Goal: Answer question/provide support: Share knowledge or assist other users

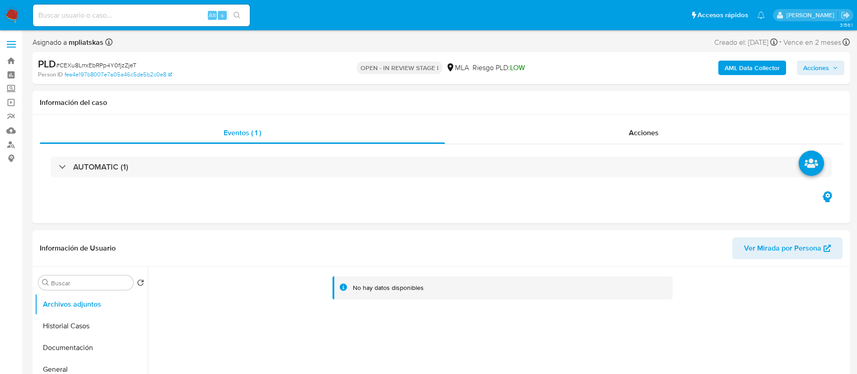
select select "10"
click at [181, 12] on input at bounding box center [141, 15] width 217 height 12
paste input "ahzAhRdUtx31gjuqAXaD0f2i"
type input "ahzAhRdUtx31gjuqAXaD0f2i"
click at [224, 15] on div "s" at bounding box center [222, 15] width 9 height 9
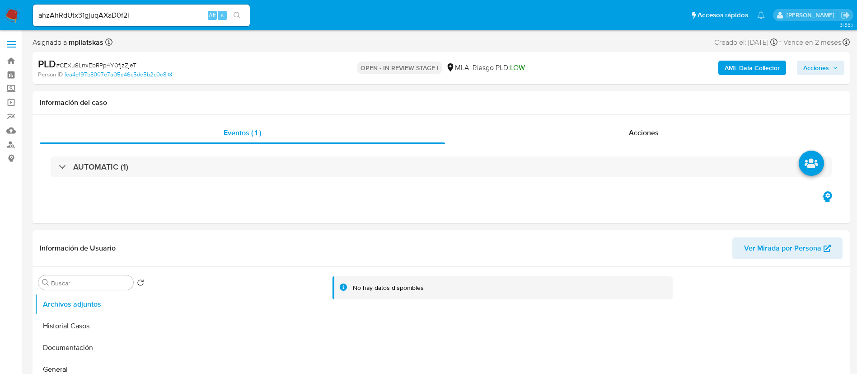
click at [230, 17] on button "search-icon" at bounding box center [237, 15] width 19 height 13
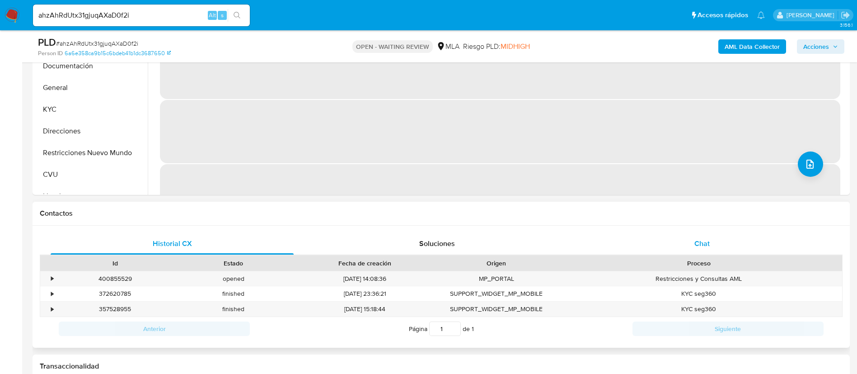
click at [625, 240] on div "Chat" at bounding box center [702, 244] width 243 height 22
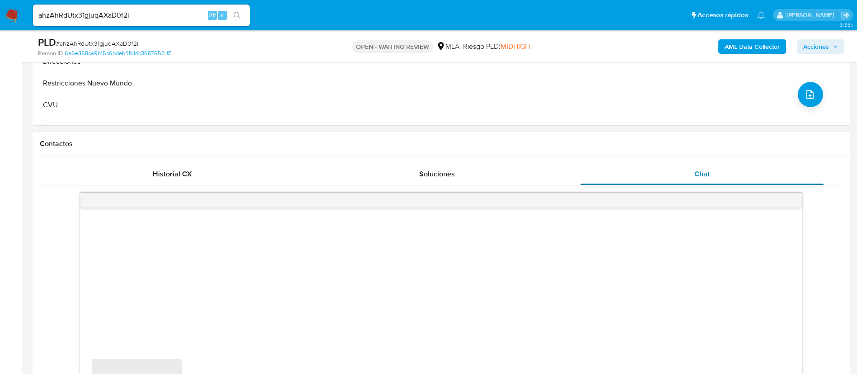
scroll to position [407, 0]
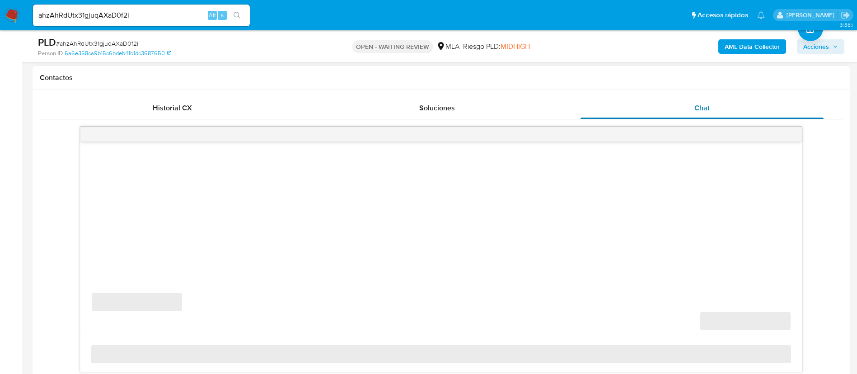
select select "10"
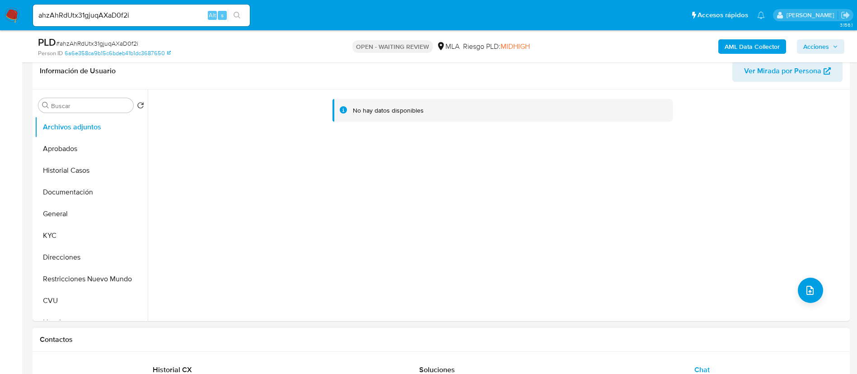
scroll to position [136, 0]
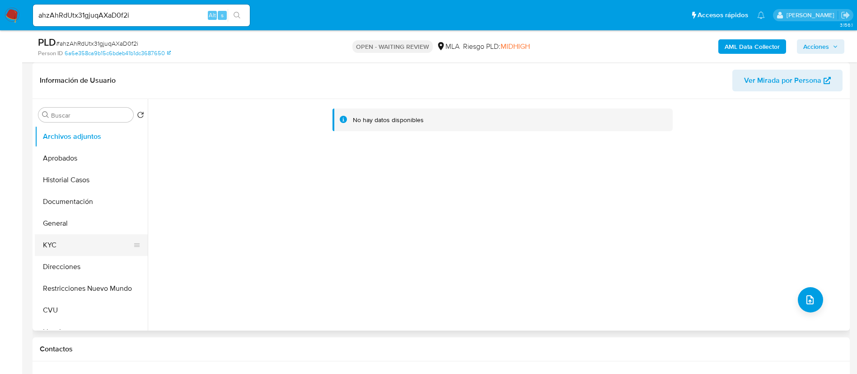
click at [78, 241] on button "KYC" at bounding box center [88, 245] width 106 height 22
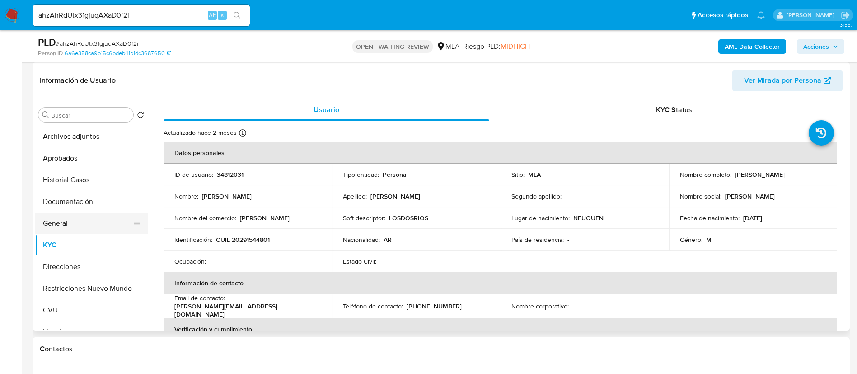
click at [74, 226] on button "General" at bounding box center [88, 223] width 106 height 22
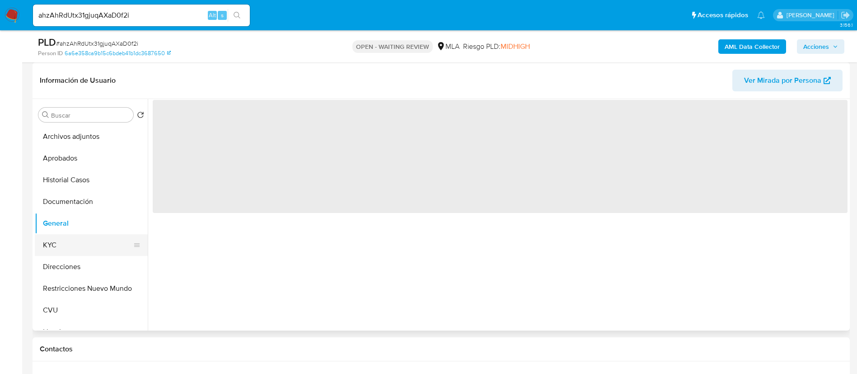
click at [82, 239] on button "KYC" at bounding box center [88, 245] width 106 height 22
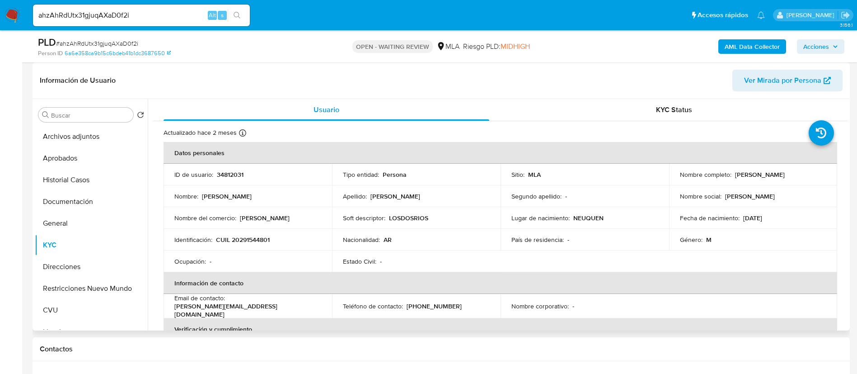
drag, startPoint x: 227, startPoint y: 165, endPoint x: 225, endPoint y: 178, distance: 12.8
click at [227, 168] on td "ID de usuario : 34812031" at bounding box center [248, 175] width 169 height 22
click at [225, 181] on td "ID de usuario : 34812031" at bounding box center [248, 175] width 169 height 22
click at [225, 176] on p "34812031" at bounding box center [230, 174] width 27 height 8
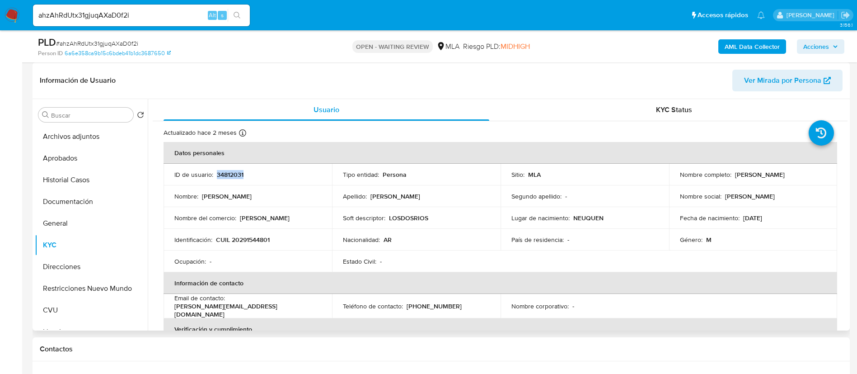
click at [225, 176] on p "34812031" at bounding box center [230, 174] width 27 height 8
copy p "34812031"
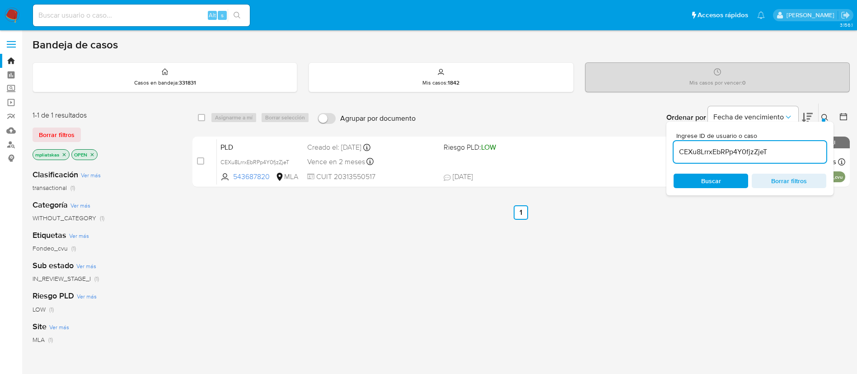
click at [717, 152] on input "CEXu8LrrxEbRPp4Y0fjzZjeT" at bounding box center [750, 152] width 153 height 12
paste input "ahzAhRdUtx31gjuqAXaD0f2i"
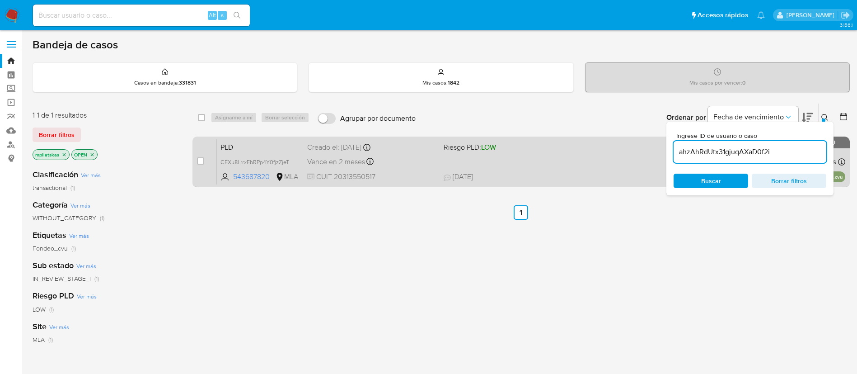
type input "ahzAhRdUtx31gjuqAXaD0f2i"
drag, startPoint x: 201, startPoint y: 167, endPoint x: 201, endPoint y: 160, distance: 6.8
click at [201, 160] on input "checkbox" at bounding box center [200, 160] width 7 height 7
checkbox input "true"
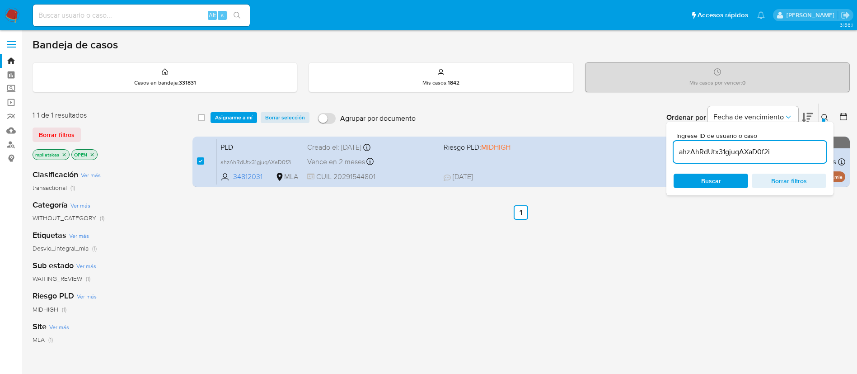
click at [216, 122] on span "Asignarme a mí" at bounding box center [234, 117] width 38 height 9
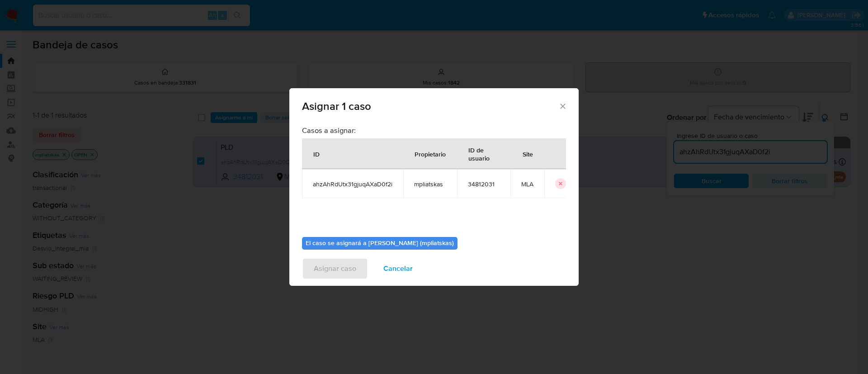
click at [220, 117] on div "Asignar 1 caso Casos a asignar: ID Propietario ID de usuario Site ahzAhRdUtx31g…" at bounding box center [434, 187] width 868 height 374
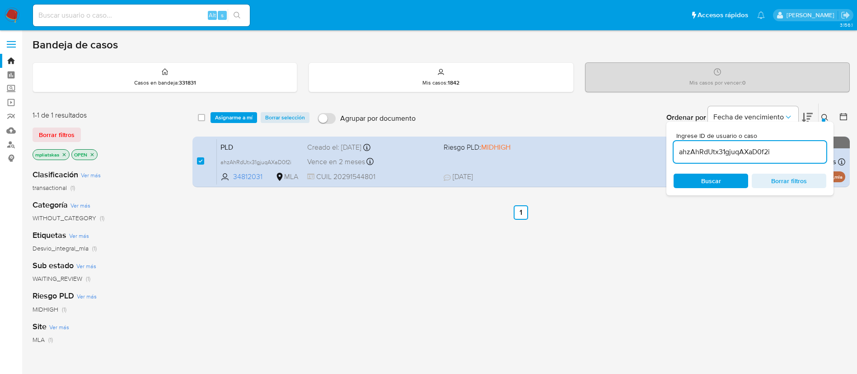
click at [223, 113] on span "Asignarme a mí" at bounding box center [234, 117] width 38 height 9
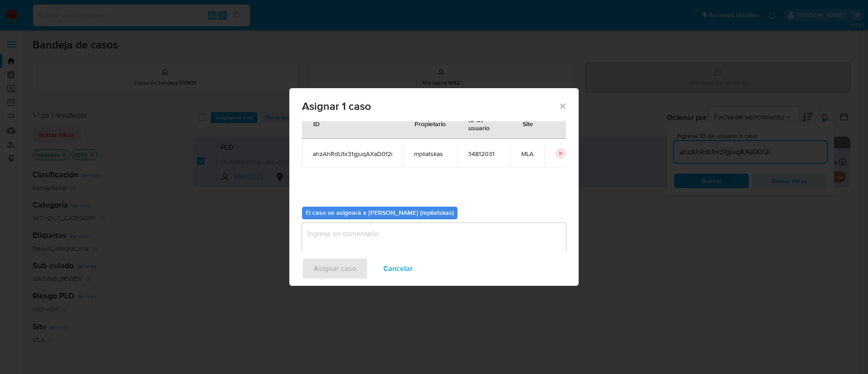
scroll to position [47, 0]
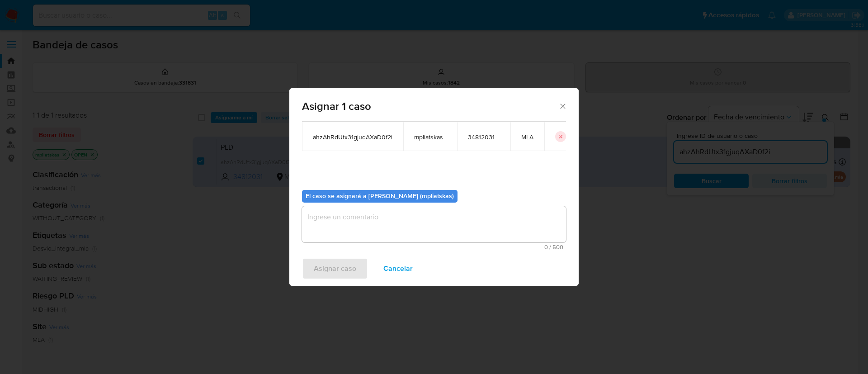
click at [407, 218] on textarea "assign-modal" at bounding box center [434, 224] width 264 height 36
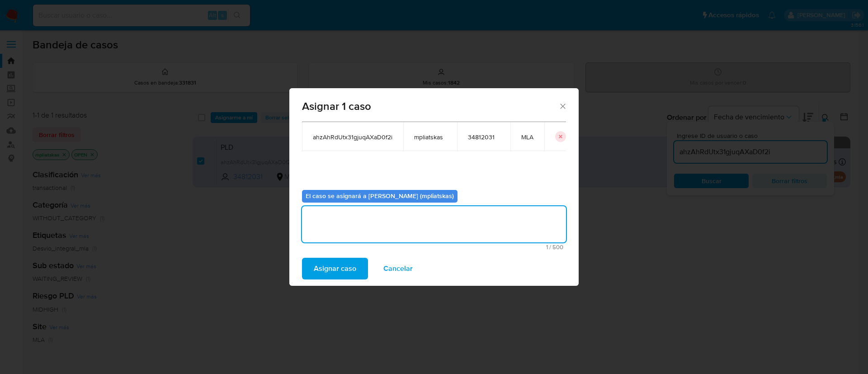
click at [344, 267] on span "Asignar caso" at bounding box center [335, 268] width 42 height 20
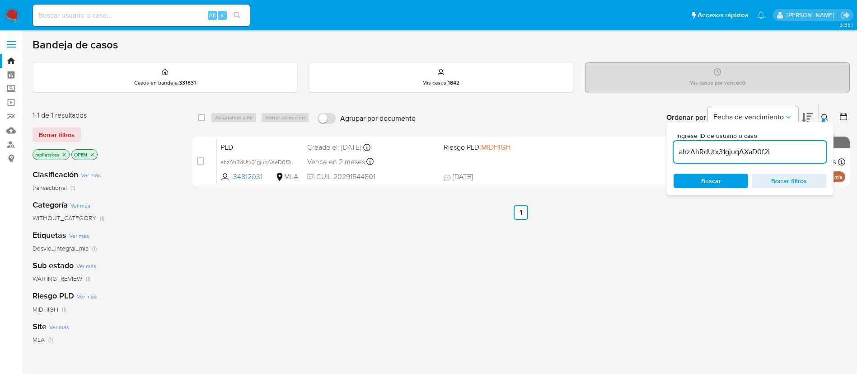
click at [707, 154] on input "ahzAhRdUtx31gjuqAXaD0f2i" at bounding box center [750, 152] width 153 height 12
paste input "4M251uPtCCsro0SKbJM5VUgO"
type input "4M251uPtCCsro0SKbJM5VUgO"
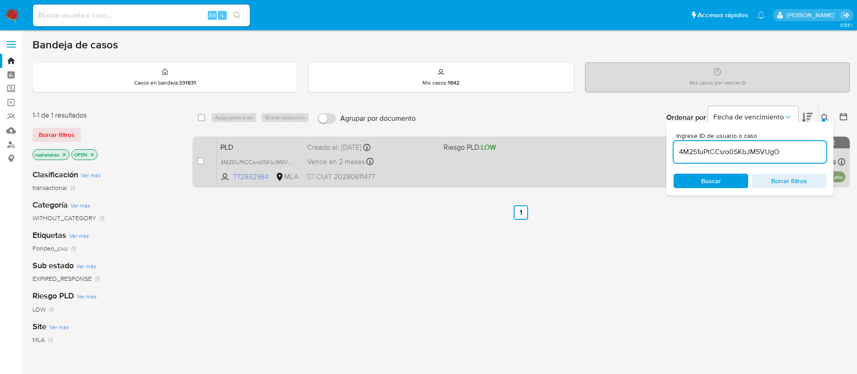
click at [203, 163] on input "checkbox" at bounding box center [200, 160] width 7 height 7
checkbox input "true"
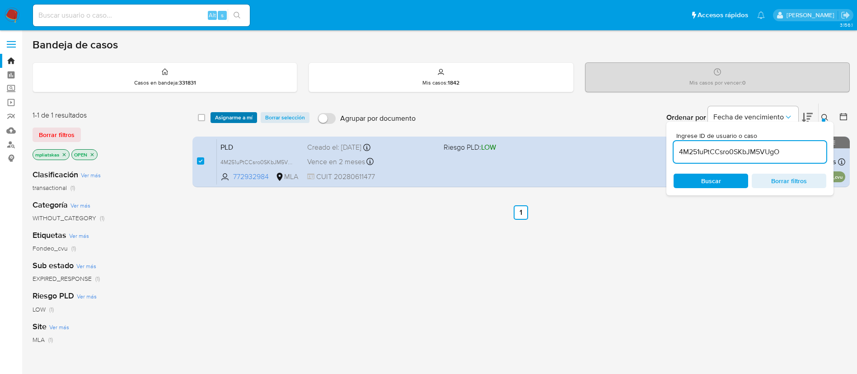
click at [229, 121] on span "Asignarme a mí" at bounding box center [234, 117] width 38 height 9
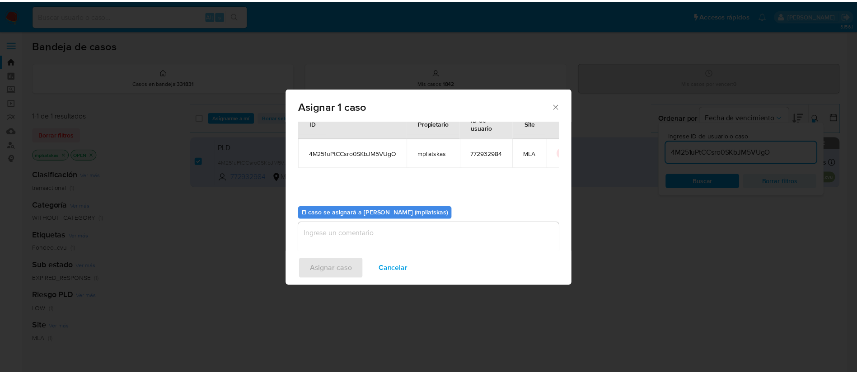
scroll to position [47, 0]
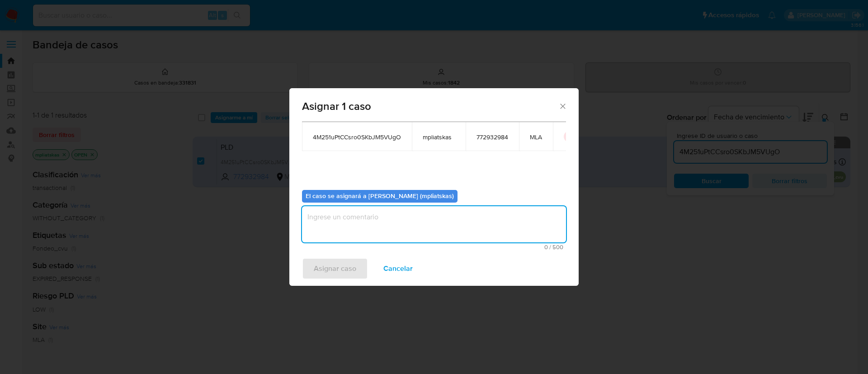
drag, startPoint x: 353, startPoint y: 220, endPoint x: 337, endPoint y: 236, distance: 23.0
click at [352, 220] on textarea "assign-modal" at bounding box center [434, 224] width 264 height 36
click at [331, 255] on div "Asignar caso Cancelar" at bounding box center [433, 268] width 289 height 34
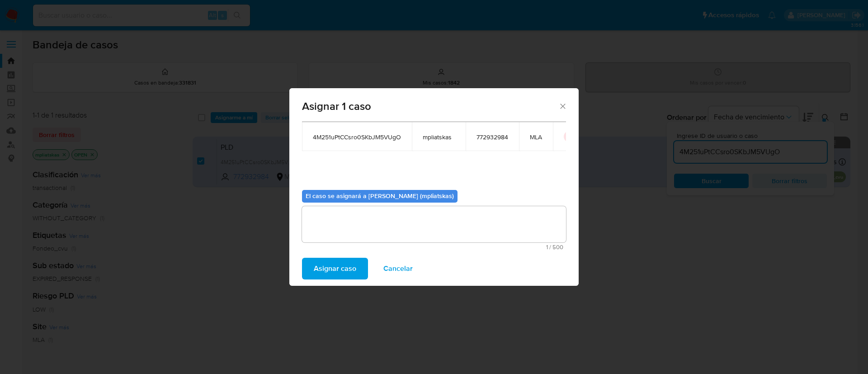
click at [327, 267] on span "Asignar caso" at bounding box center [335, 268] width 42 height 20
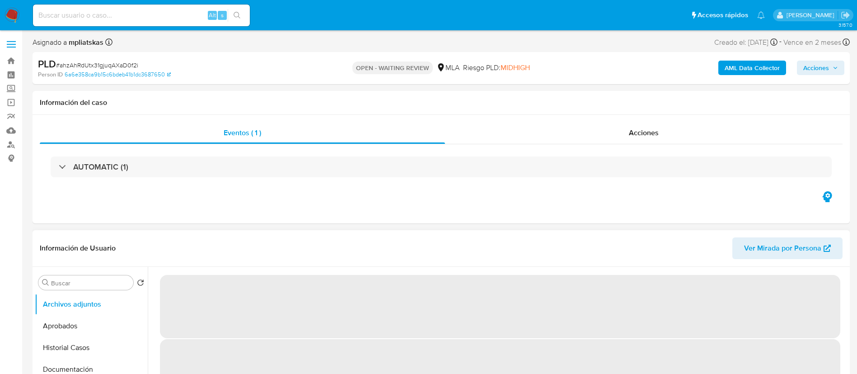
select select "10"
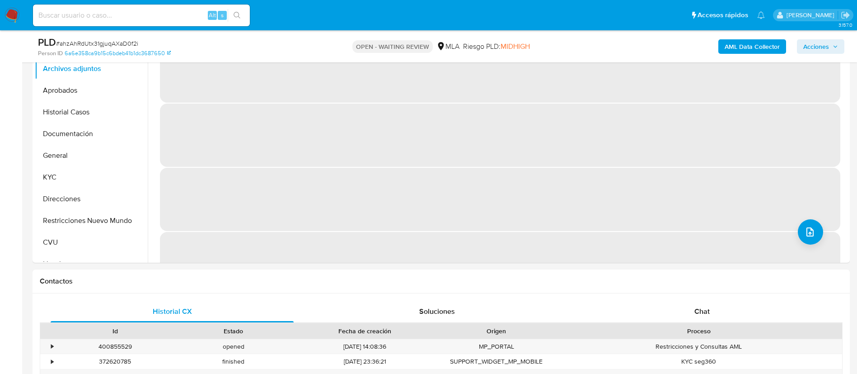
select select "10"
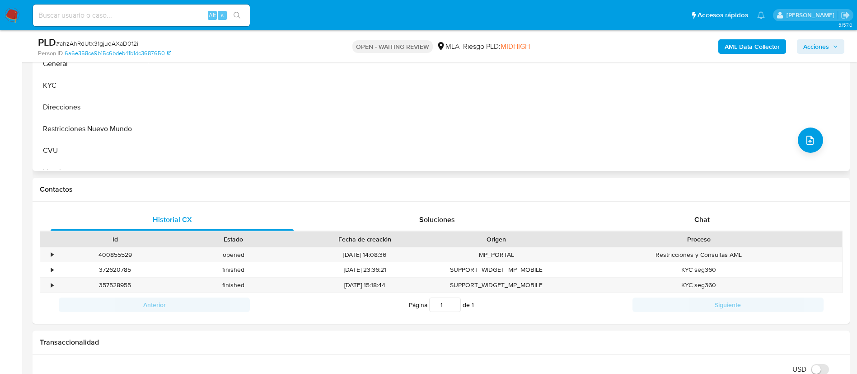
scroll to position [136, 0]
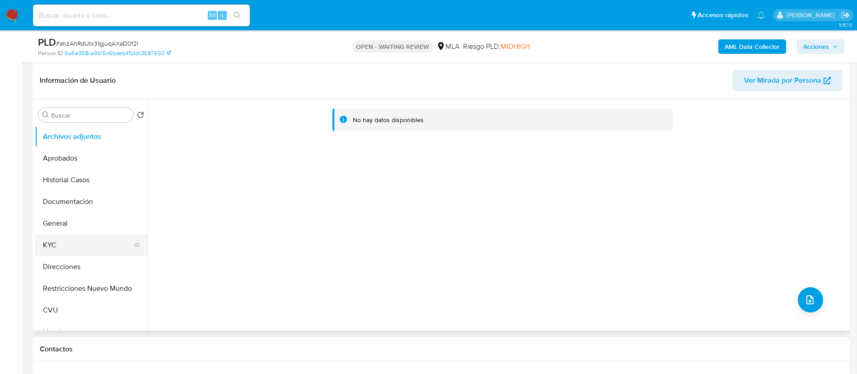
click at [74, 237] on button "KYC" at bounding box center [88, 245] width 106 height 22
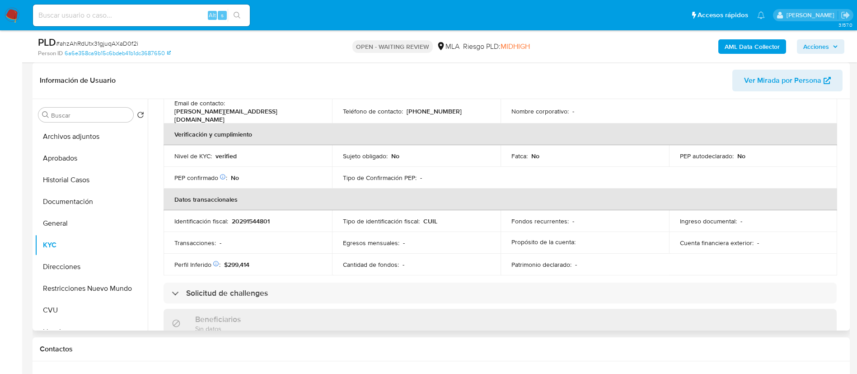
scroll to position [407, 0]
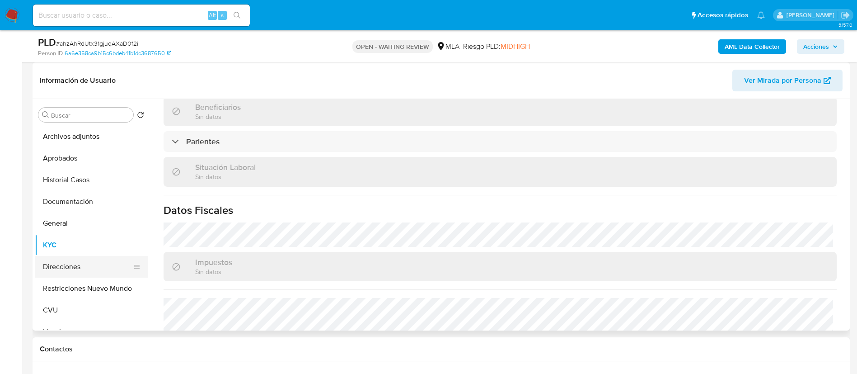
click at [66, 261] on button "Direcciones" at bounding box center [88, 267] width 106 height 22
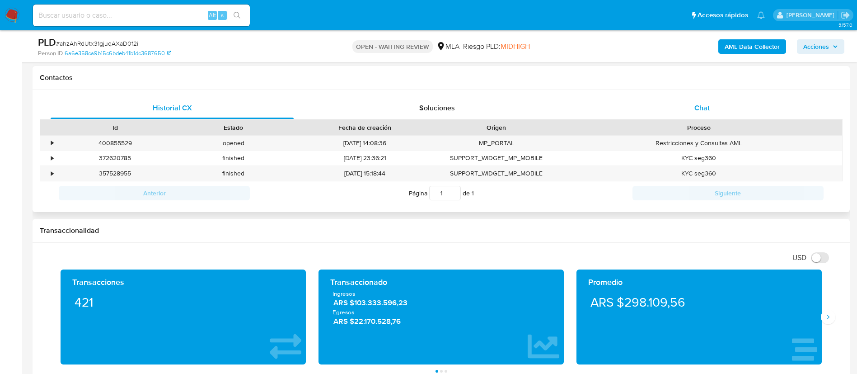
click at [708, 102] on div "Chat" at bounding box center [702, 108] width 243 height 22
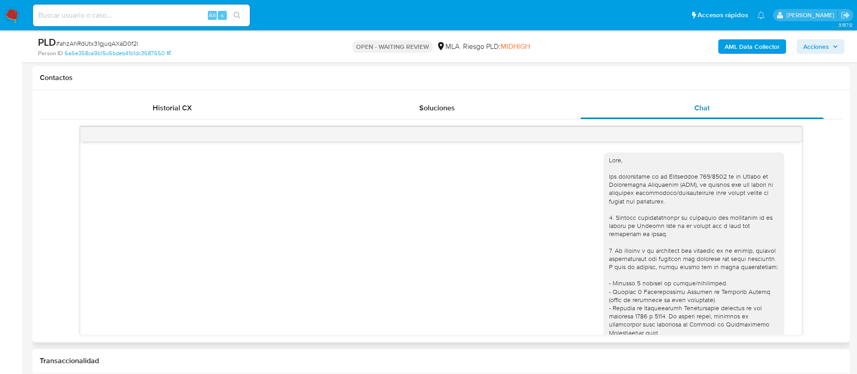
scroll to position [417, 0]
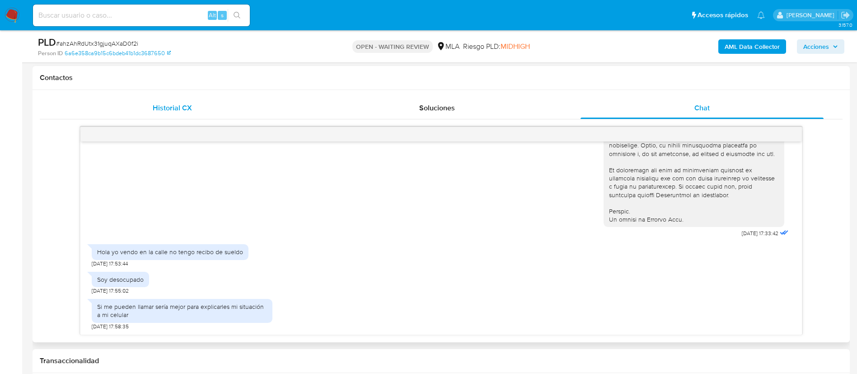
click at [235, 104] on div "Historial CX" at bounding box center [172, 108] width 243 height 22
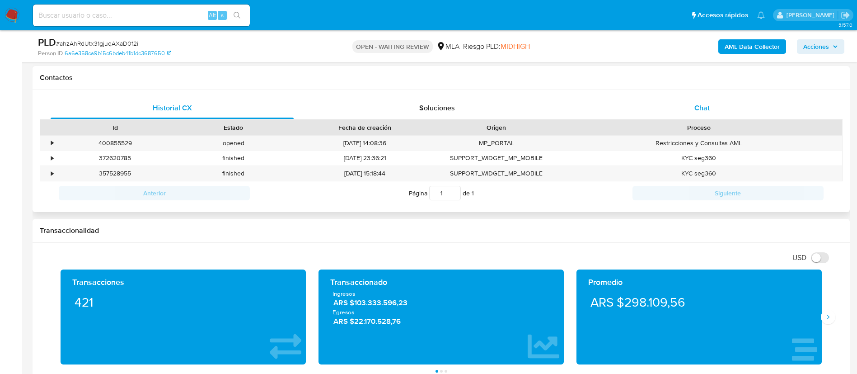
click at [645, 107] on div "Chat" at bounding box center [702, 108] width 243 height 22
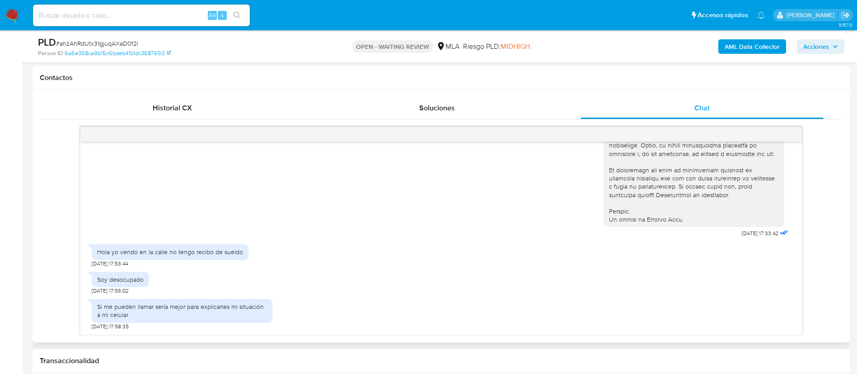
click at [110, 252] on div "Hola yo vendo en la calle no tengo recibo de sueldo" at bounding box center [170, 252] width 146 height 8
copy div "Hola yo vendo en la calle no tengo recibo de sueldo"
click at [133, 282] on div "Soy desocupado" at bounding box center [120, 279] width 47 height 8
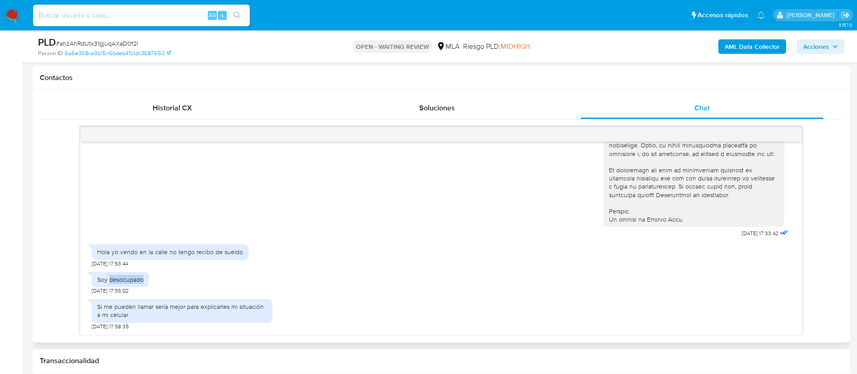
click at [133, 282] on div "Soy desocupado" at bounding box center [120, 279] width 47 height 8
copy div "Soy desocupado"
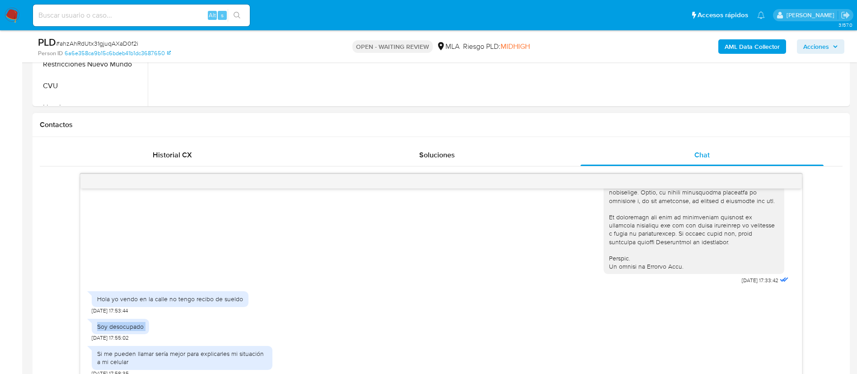
scroll to position [339, 0]
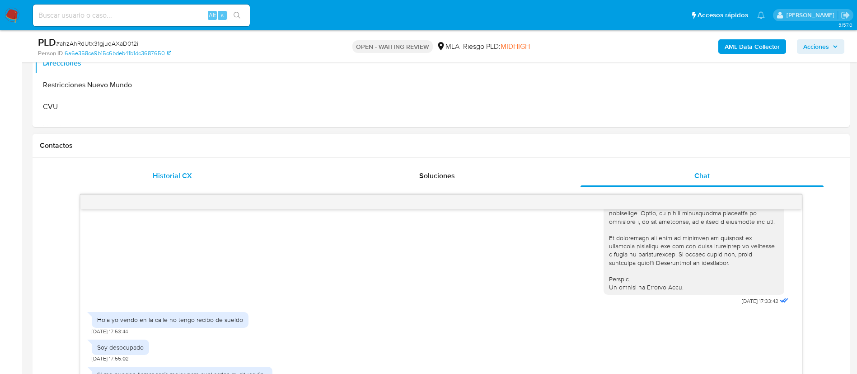
drag, startPoint x: 69, startPoint y: 0, endPoint x: 134, endPoint y: 164, distance: 176.3
click at [134, 164] on div "Historial CX Soluciones Chat Id Estado Fecha de creación Origen Proceso • 40085…" at bounding box center [441, 284] width 817 height 252
click at [134, 168] on div "Historial CX" at bounding box center [172, 176] width 243 height 22
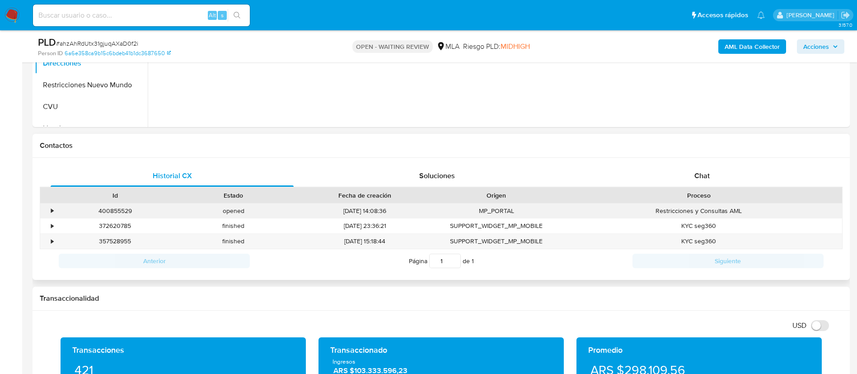
click at [131, 209] on div "400855529" at bounding box center [115, 210] width 118 height 15
click at [117, 211] on div "400855529" at bounding box center [115, 210] width 118 height 15
copy div "400855529"
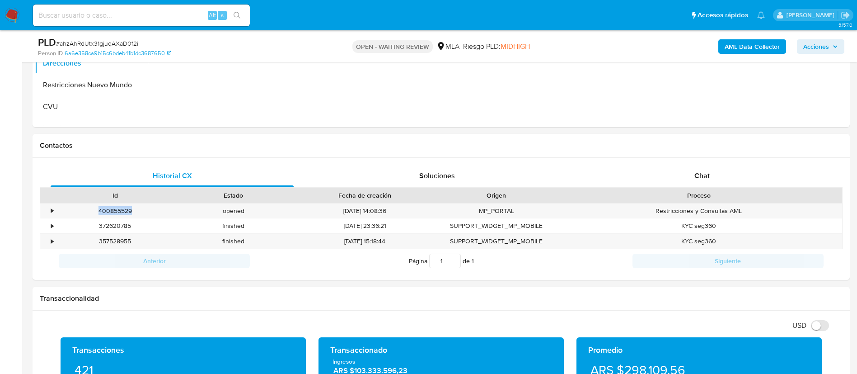
click at [727, 44] on b "AML Data Collector" at bounding box center [752, 46] width 55 height 14
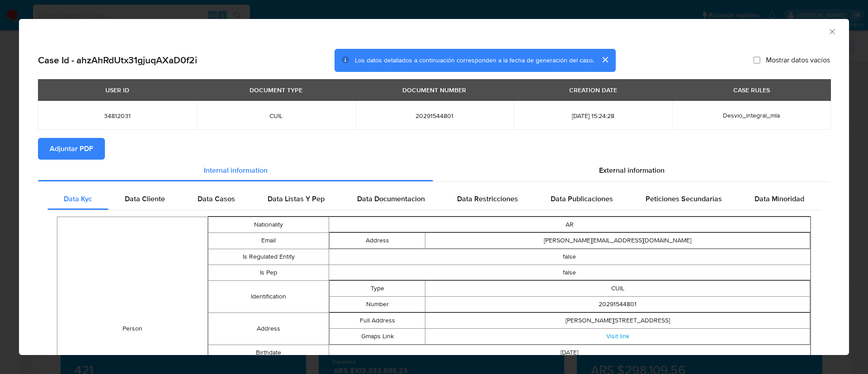
click at [71, 152] on span "Adjuntar PDF" at bounding box center [71, 149] width 43 height 20
drag, startPoint x: 823, startPoint y: 32, endPoint x: 792, endPoint y: 30, distance: 31.7
click at [827, 32] on icon "Cerrar ventana" at bounding box center [831, 31] width 9 height 9
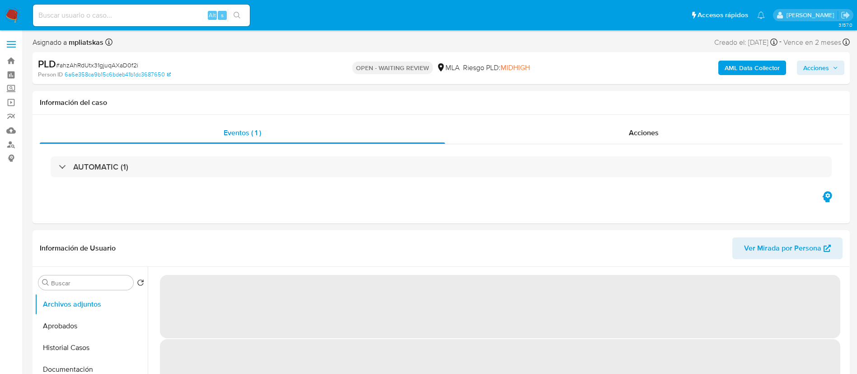
select select "10"
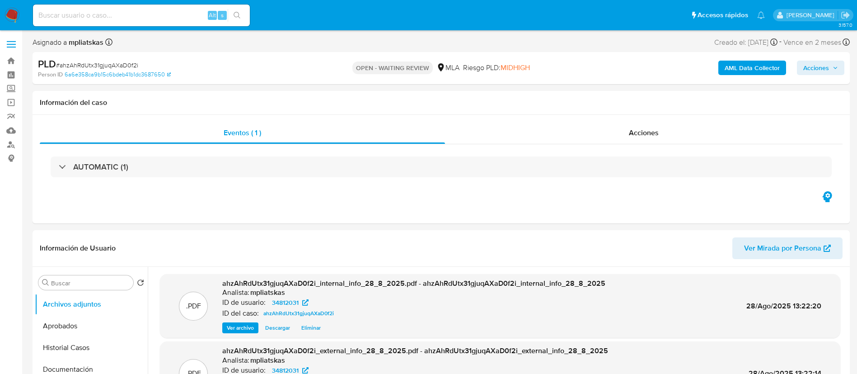
click at [179, 12] on input at bounding box center [141, 15] width 217 height 12
paste input "4M251uPtCCsro0SKbJM5VUgO"
type input "4M251uPtCCsro0SKbJM5VUgO"
click at [222, 12] on span "s" at bounding box center [222, 15] width 3 height 9
click at [233, 20] on button "search-icon" at bounding box center [237, 15] width 19 height 13
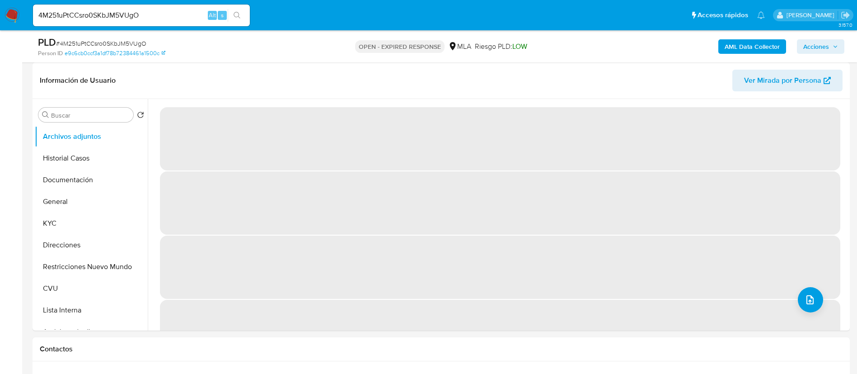
select select "10"
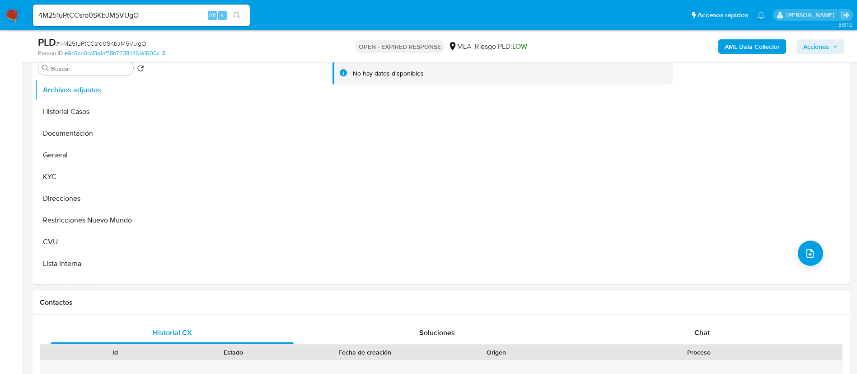
scroll to position [203, 0]
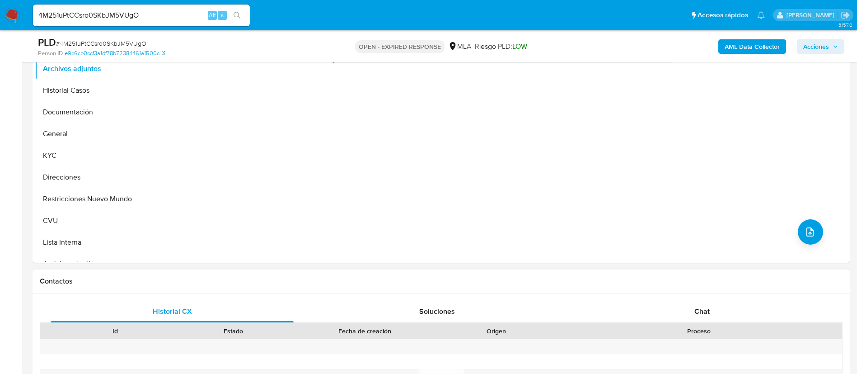
click at [670, 295] on div "Historial CX Soluciones Chat Id Estado Fecha de creación Origen Proceso Anterio…" at bounding box center [441, 369] width 817 height 153
click at [669, 301] on div "Chat" at bounding box center [702, 311] width 243 height 22
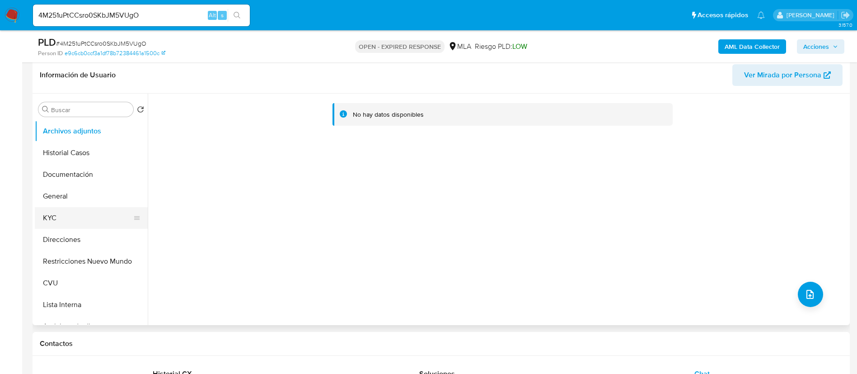
scroll to position [136, 0]
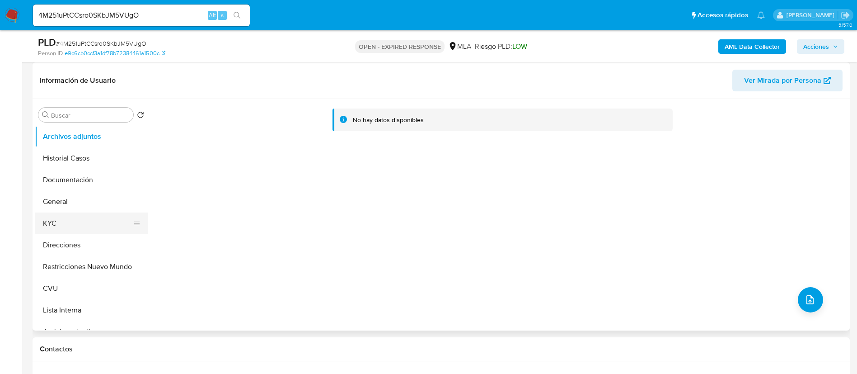
click at [53, 223] on button "KYC" at bounding box center [88, 223] width 106 height 22
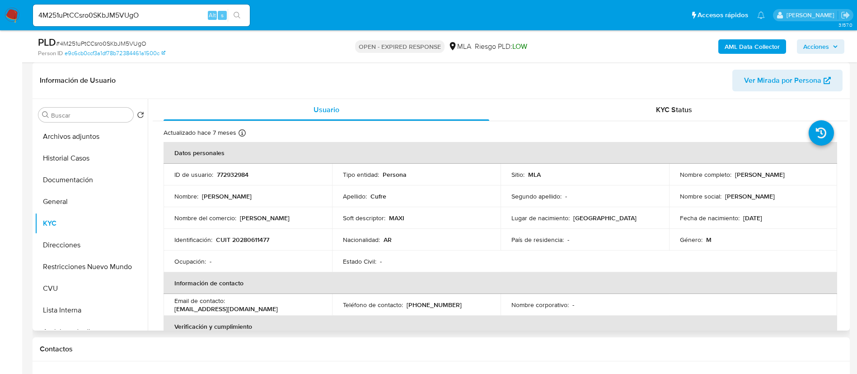
click at [217, 175] on p "772932984" at bounding box center [233, 174] width 32 height 8
copy p "772932984"
drag, startPoint x: 403, startPoint y: 306, endPoint x: 464, endPoint y: 300, distance: 61.8
click at [464, 300] on td "Teléfono de contacto : (221) 5430355" at bounding box center [416, 305] width 169 height 22
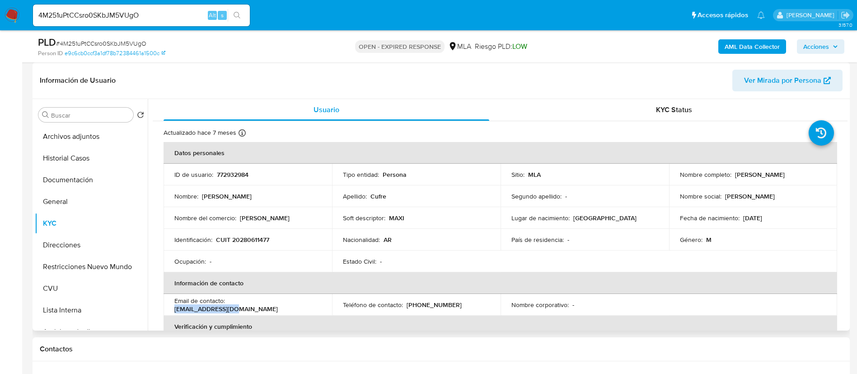
drag, startPoint x: 236, startPoint y: 304, endPoint x: 289, endPoint y: 301, distance: 53.4
click at [289, 301] on div "Email de contacto : cufre700@gmail.com" at bounding box center [247, 304] width 147 height 16
click at [755, 49] on b "AML Data Collector" at bounding box center [752, 46] width 55 height 14
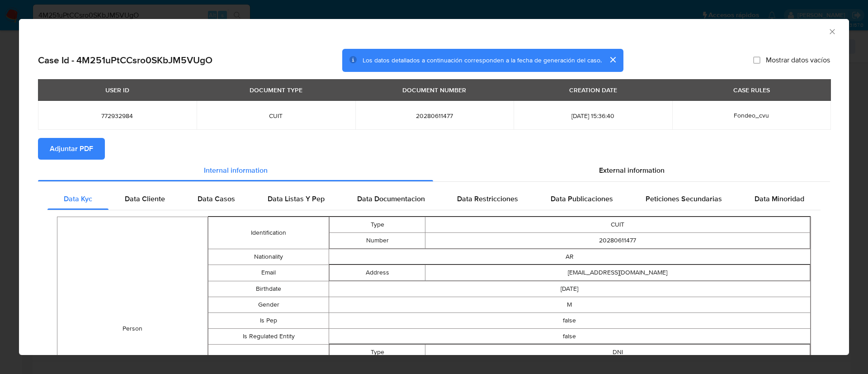
click at [78, 149] on span "Adjuntar PDF" at bounding box center [71, 149] width 43 height 20
click at [827, 33] on icon "Cerrar ventana" at bounding box center [831, 31] width 9 height 9
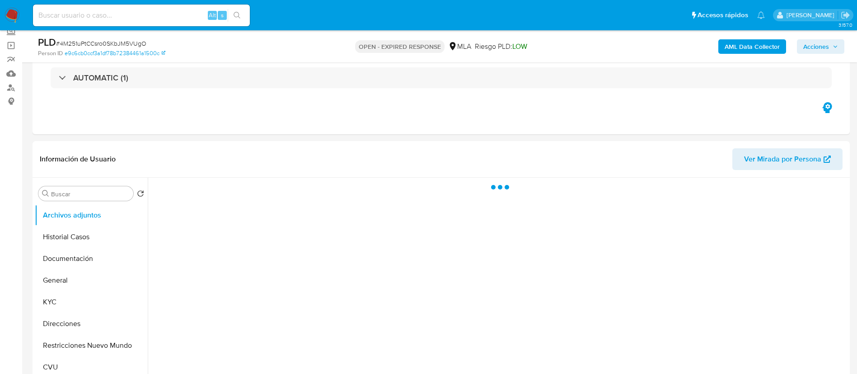
scroll to position [136, 0]
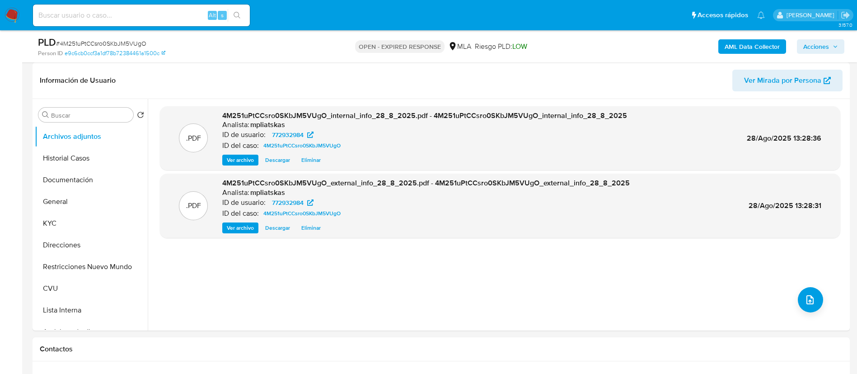
select select "10"
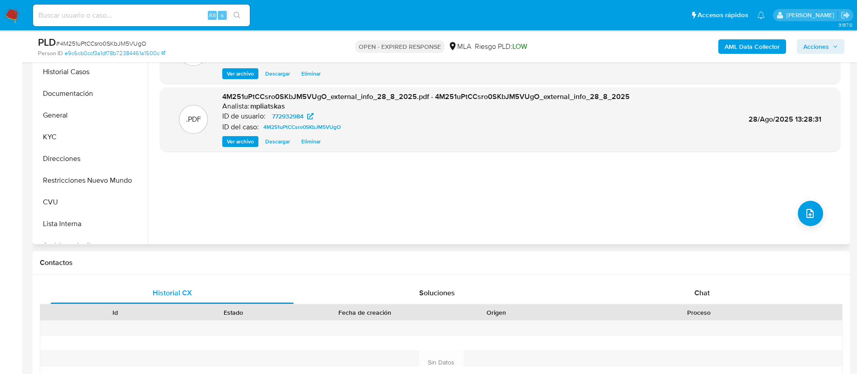
scroll to position [271, 0]
